Goal: Use online tool/utility: Utilize a website feature to perform a specific function

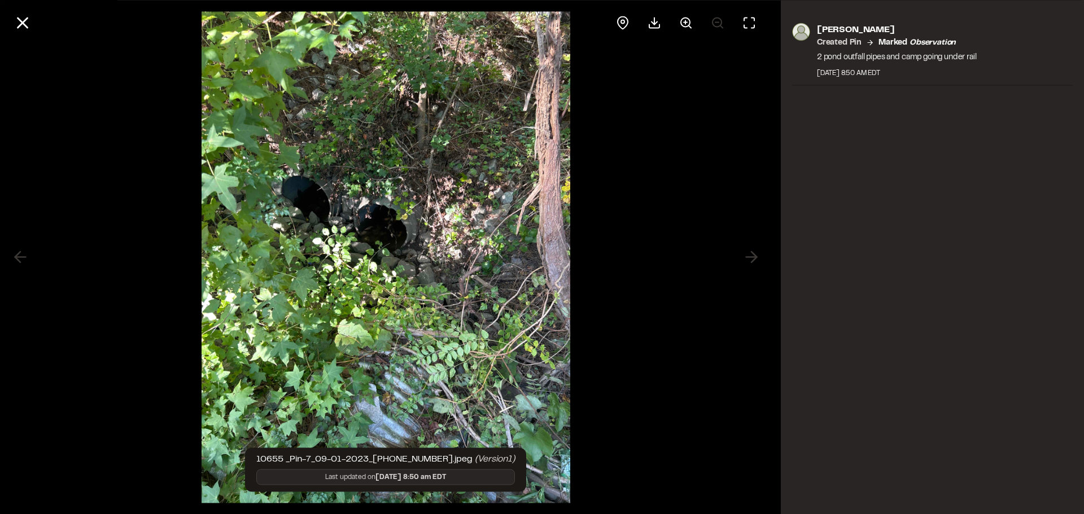
scroll to position [1523, 0]
click at [23, 25] on icon at bounding box center [22, 22] width 19 height 19
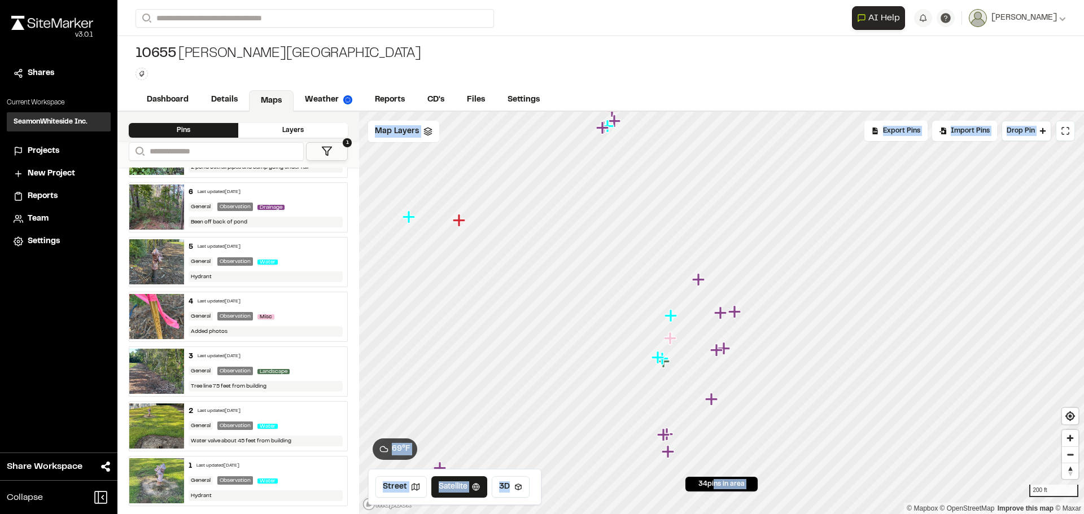
click at [863, 230] on div "Click to Drop Pin 34 pins in area Export Pins Available Datums Datums Apply Con…" at bounding box center [721, 313] width 725 height 403
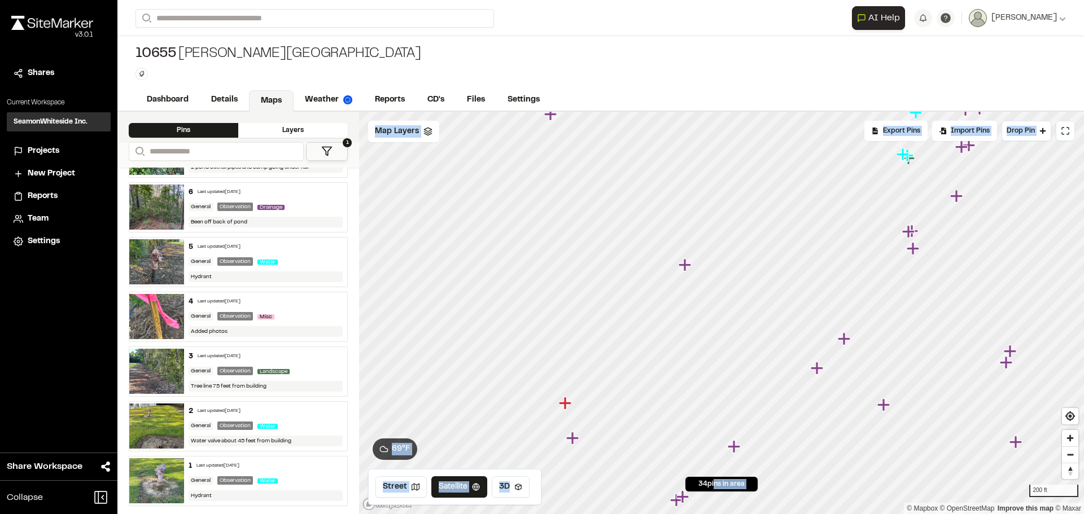
click at [681, 497] on icon "Map marker" at bounding box center [682, 497] width 12 height 12
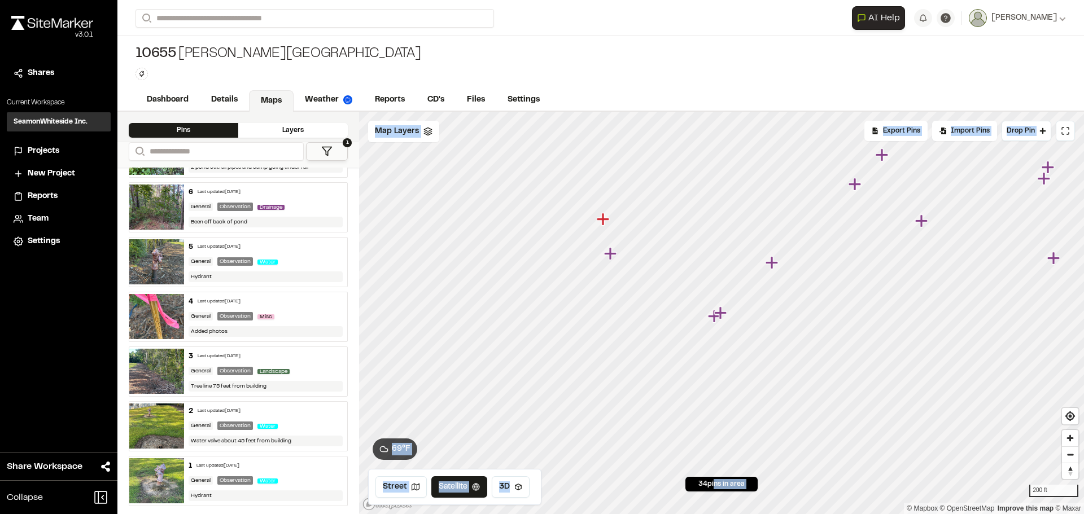
click at [714, 320] on icon "Map marker" at bounding box center [721, 313] width 15 height 15
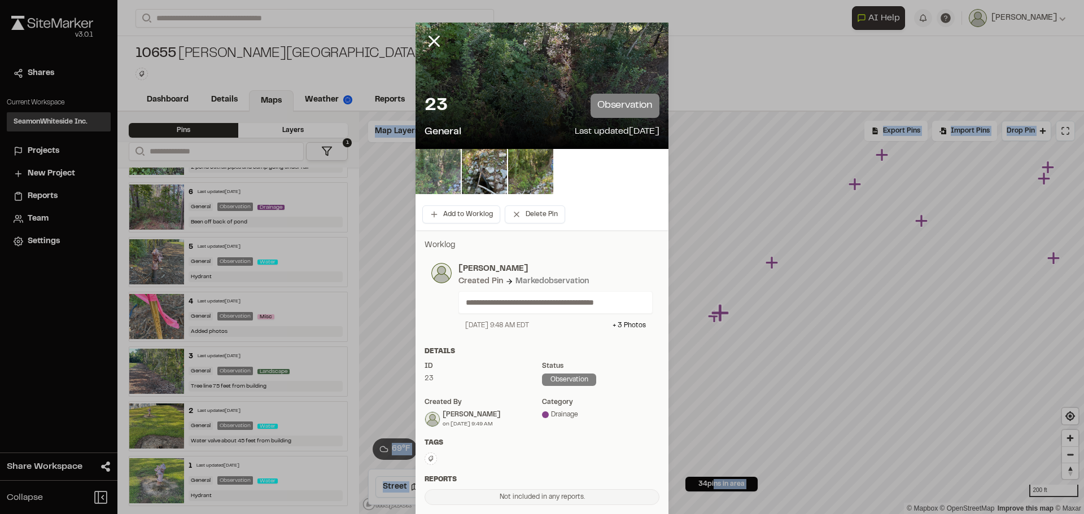
click at [452, 178] on img at bounding box center [438, 171] width 45 height 45
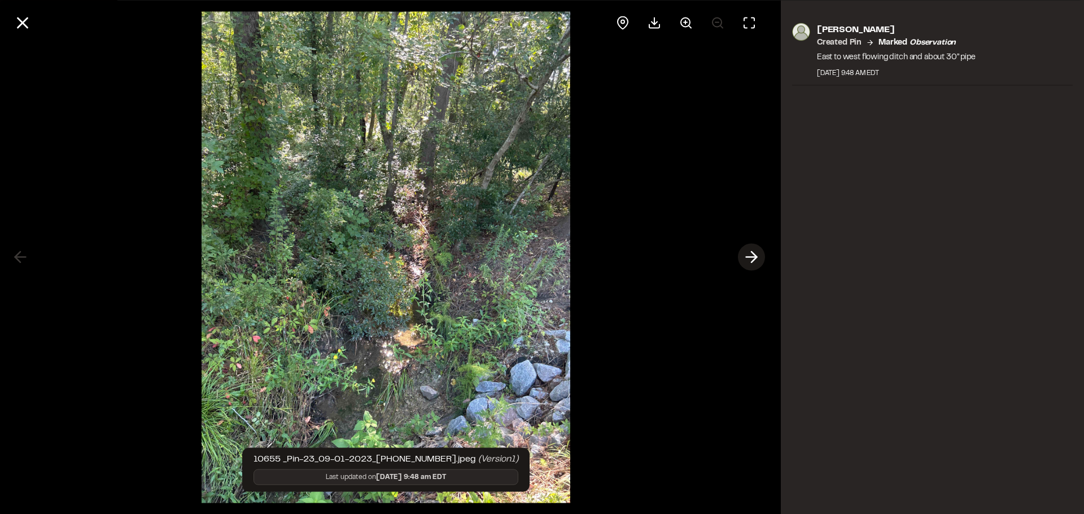
click at [748, 257] on line at bounding box center [751, 257] width 11 height 0
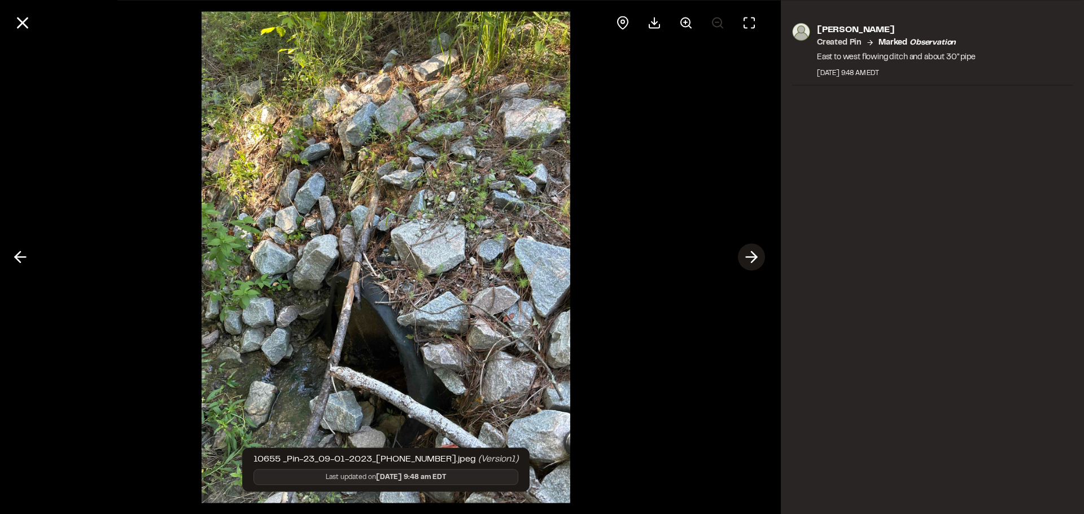
click at [748, 257] on line at bounding box center [751, 257] width 11 height 0
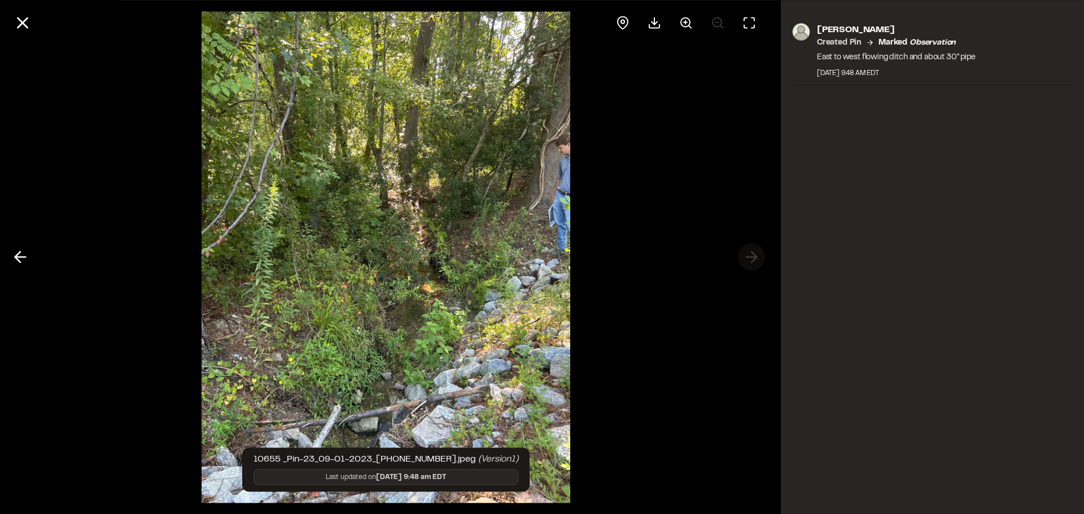
click at [748, 257] on div at bounding box center [386, 257] width 772 height 514
click at [31, 27] on icon at bounding box center [22, 22] width 19 height 19
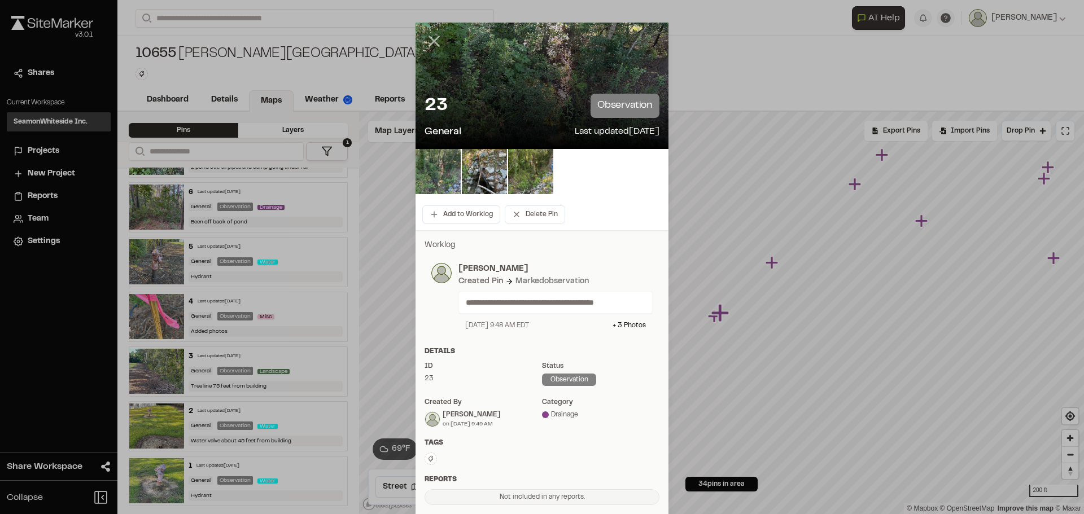
click at [426, 44] on icon at bounding box center [434, 41] width 19 height 19
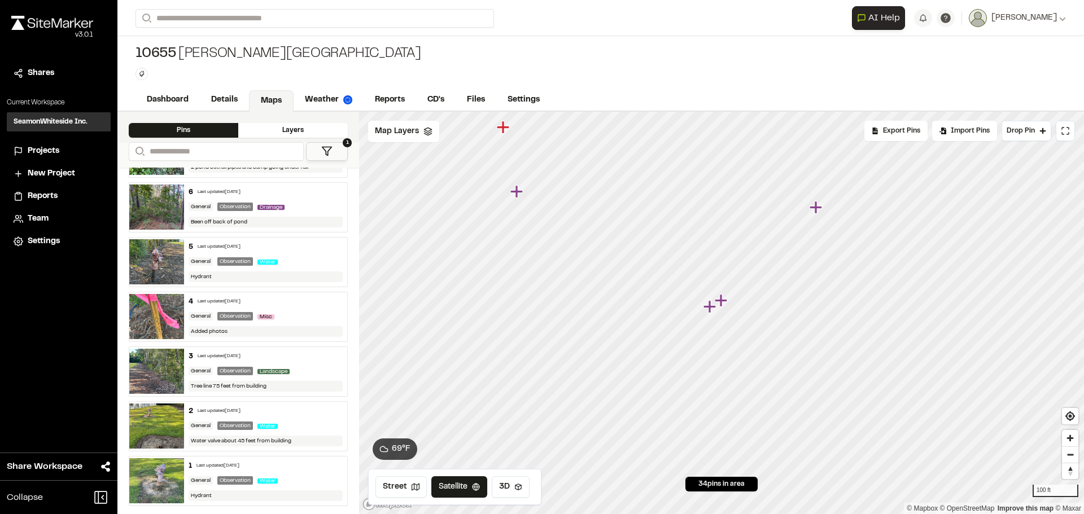
click at [710, 312] on icon "Map marker" at bounding box center [709, 306] width 12 height 12
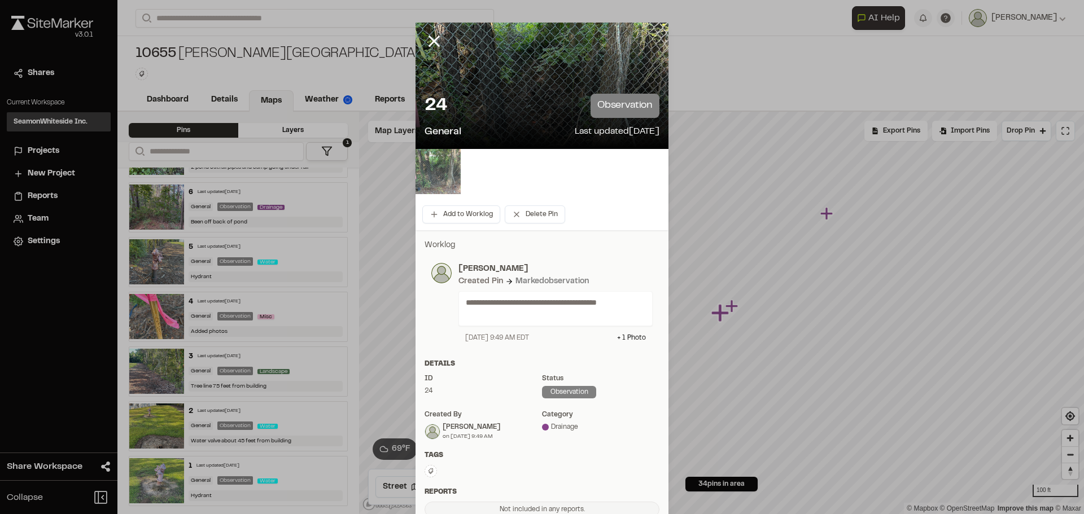
click at [438, 177] on img at bounding box center [438, 171] width 45 height 45
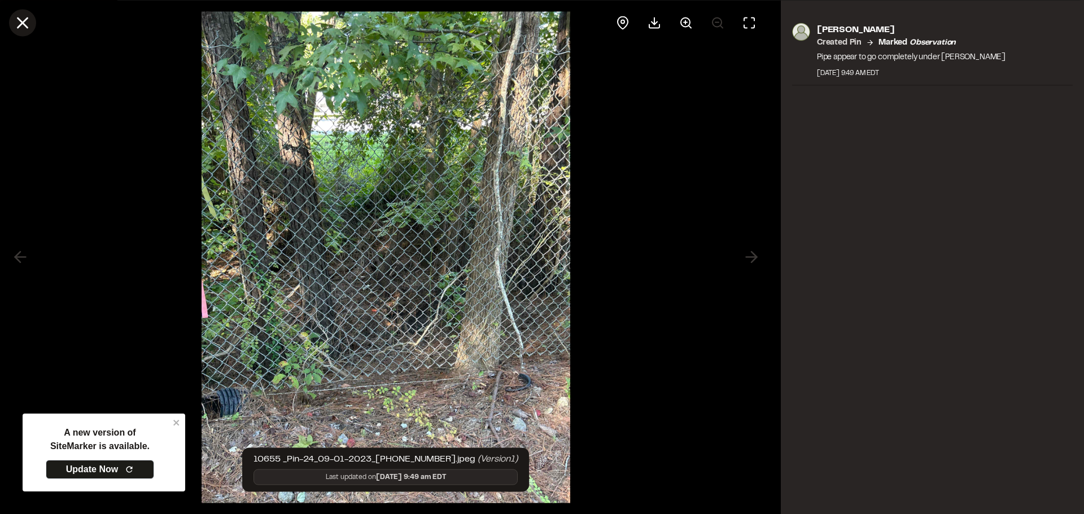
click at [25, 29] on icon at bounding box center [22, 22] width 19 height 19
